Goal: Check status: Check status

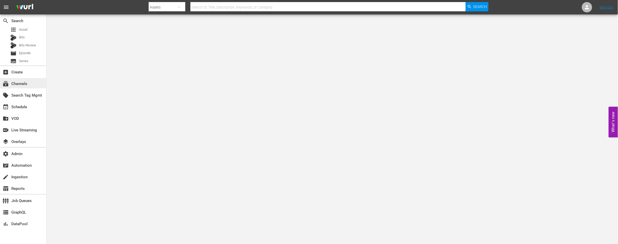
click at [25, 82] on div "subscriptions Channels" at bounding box center [14, 83] width 29 height 5
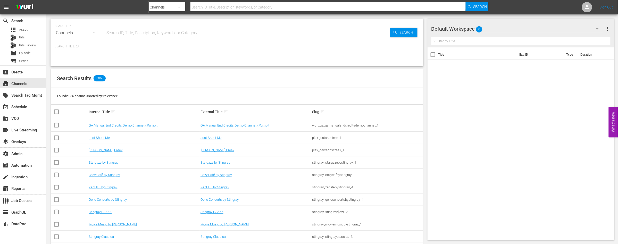
click at [142, 33] on input "text" at bounding box center [247, 33] width 285 height 12
paste input "TalkSport"
type input "TalkSport"
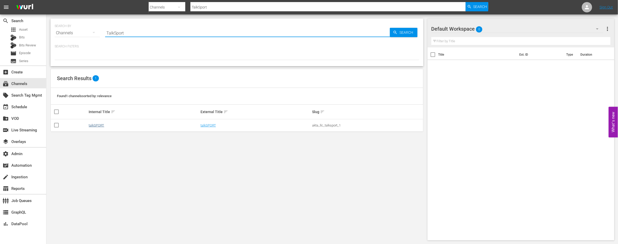
type input "TalkSport"
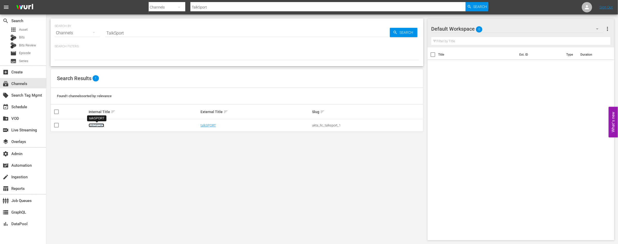
click at [101, 126] on link "talkSPORT" at bounding box center [96, 126] width 15 height 4
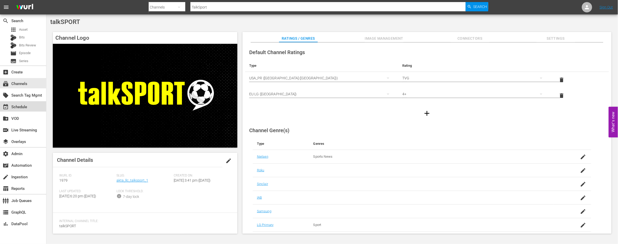
click at [14, 105] on div "event_available Schedule" at bounding box center [14, 106] width 29 height 5
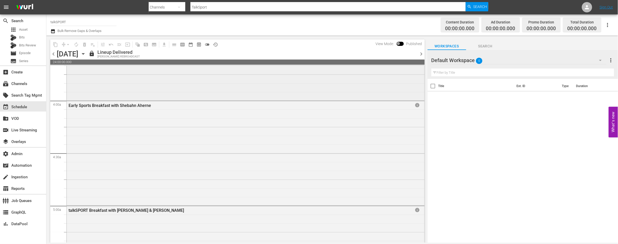
scroll to position [394, 0]
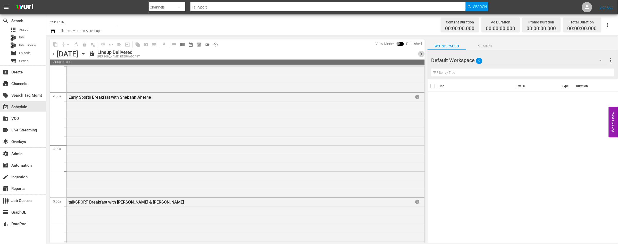
click at [421, 51] on span "chevron_right" at bounding box center [421, 54] width 6 height 6
drag, startPoint x: 54, startPoint y: 55, endPoint x: 109, endPoint y: 33, distance: 59.1
click at [54, 55] on span "chevron_left" at bounding box center [53, 54] width 6 height 6
click at [317, 59] on div "chevron_left [DATE] [DATE] lock Lineup Delivered [PERSON_NAME] REBROADCAST chev…" at bounding box center [237, 55] width 375 height 10
click at [180, 44] on span "calendar_view_week_outlined" at bounding box center [182, 44] width 5 height 5
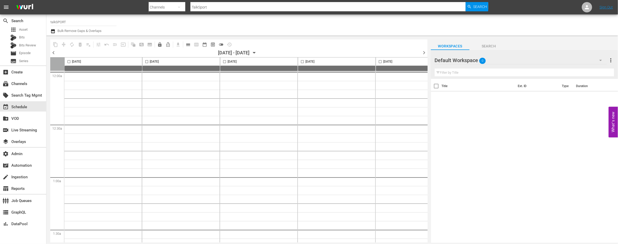
click at [54, 52] on span "chevron_left" at bounding box center [53, 53] width 6 height 6
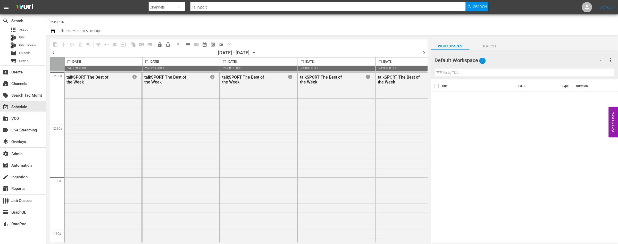
click at [426, 52] on span "chevron_right" at bounding box center [424, 53] width 6 height 6
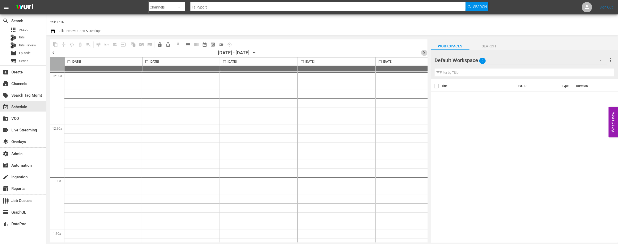
click at [426, 52] on span "chevron_right" at bounding box center [424, 53] width 6 height 6
